Goal: Go to known website: Access a specific website the user already knows

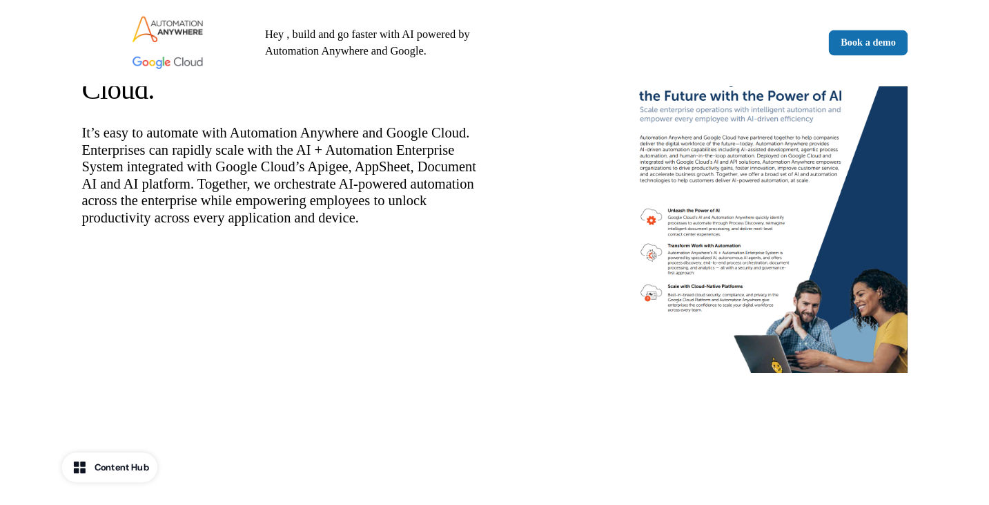
scroll to position [133, 0]
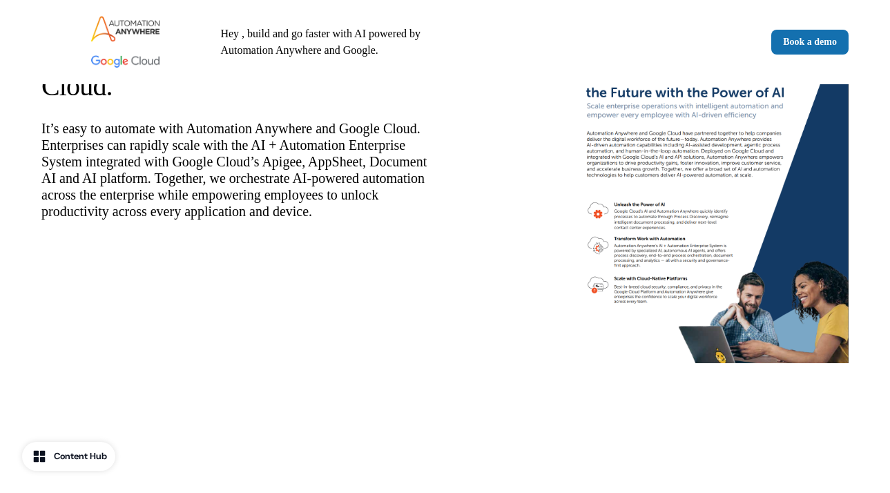
click at [663, 179] on img at bounding box center [710, 185] width 276 height 356
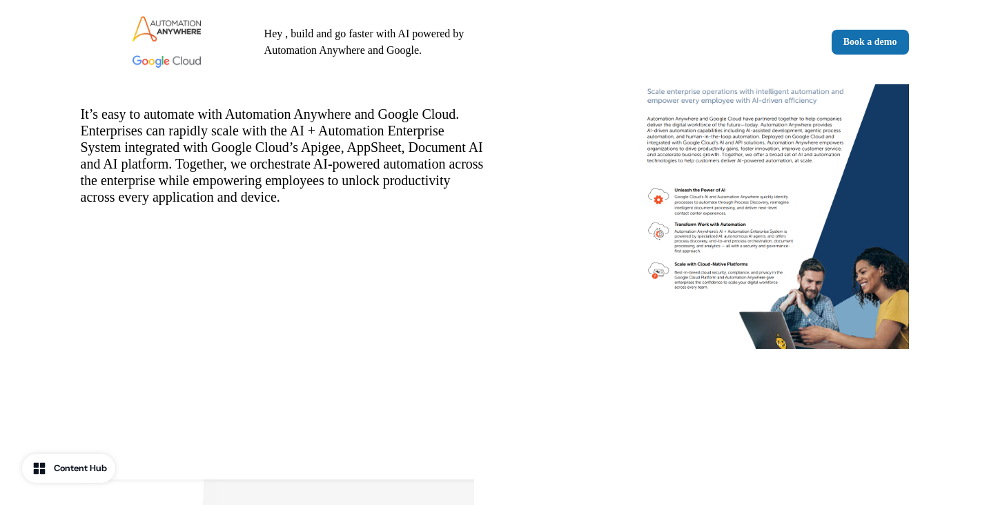
scroll to position [0, 0]
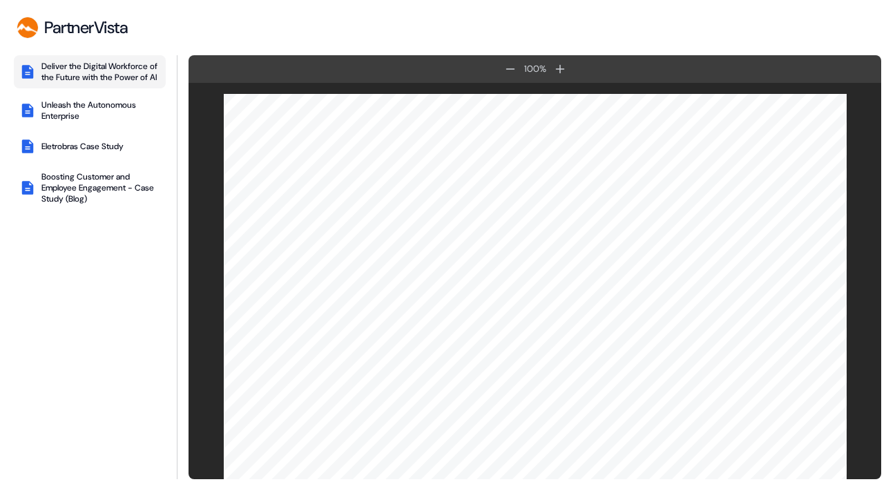
click at [68, 285] on div "Deliver the Digital Workforce of the Future with the Power of AI Unleash the Au…" at bounding box center [90, 267] width 152 height 424
click at [43, 291] on div "Deliver the Digital Workforce of the Future with the Power of AI Unleash the Au…" at bounding box center [90, 267] width 152 height 424
